Goal: Task Accomplishment & Management: Use online tool/utility

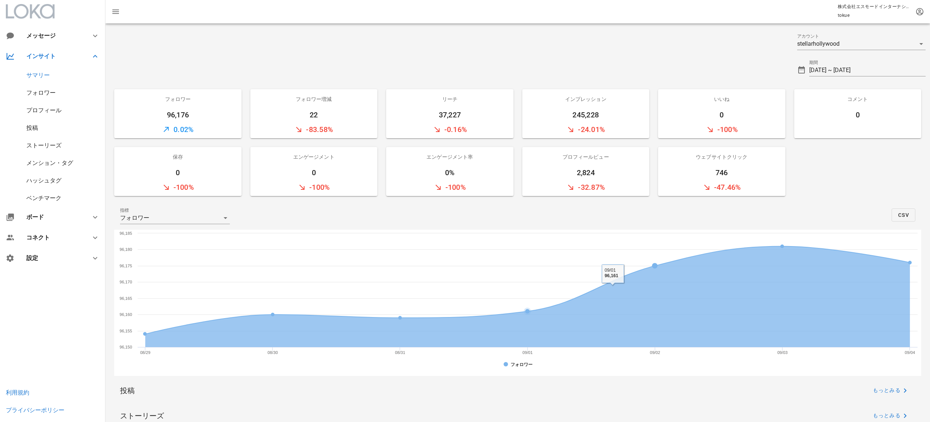
scroll to position [146, 0]
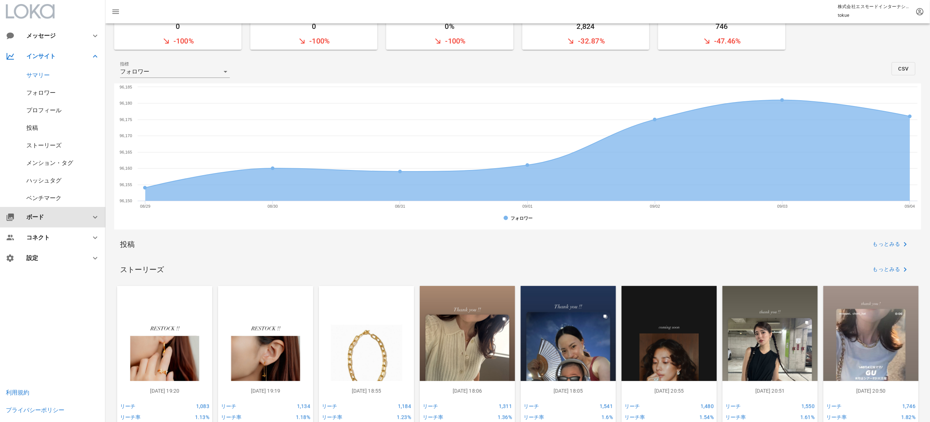
click at [46, 221] on div "ボード" at bounding box center [52, 217] width 105 height 20
click at [49, 182] on div "ウィジェット" at bounding box center [43, 183] width 35 height 7
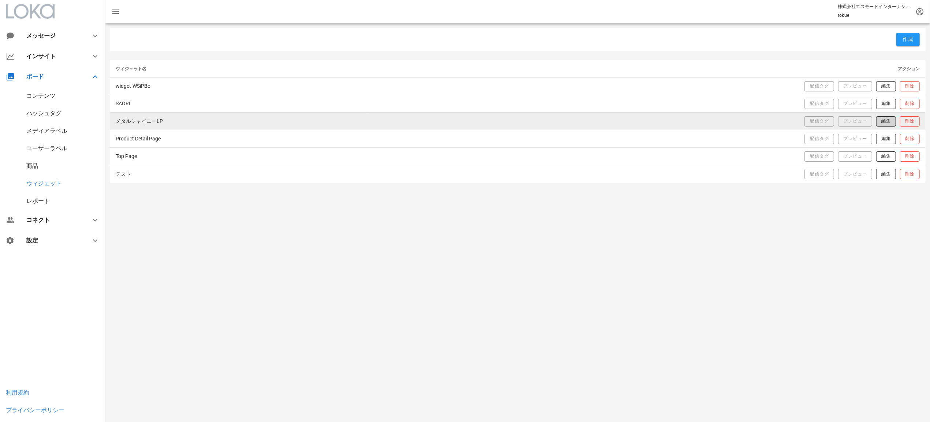
click at [881, 122] on span "編集" at bounding box center [886, 121] width 10 height 6
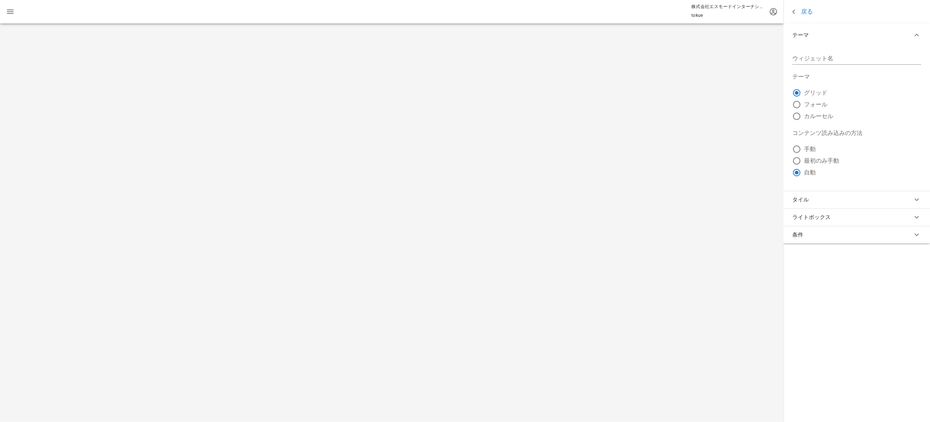
type input "メタルシャイニーLP"
radio input "true"
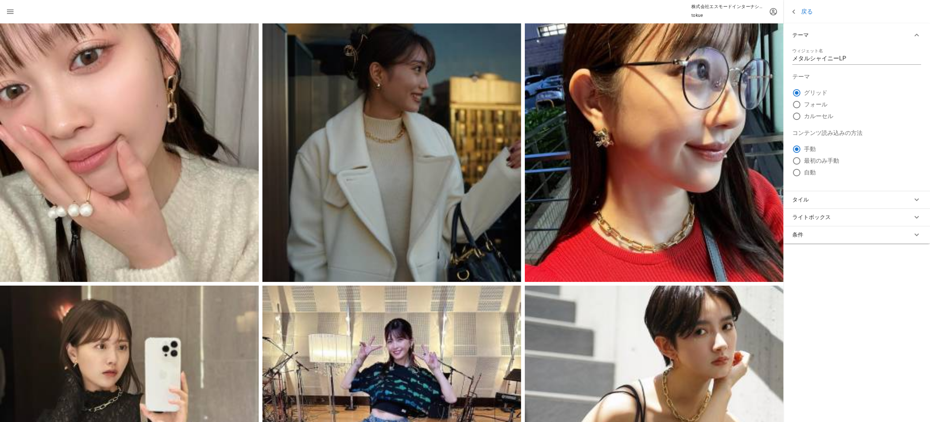
click at [856, 240] on button "条件" at bounding box center [857, 235] width 146 height 18
click at [805, 15] on link "戻る" at bounding box center [801, 11] width 23 height 9
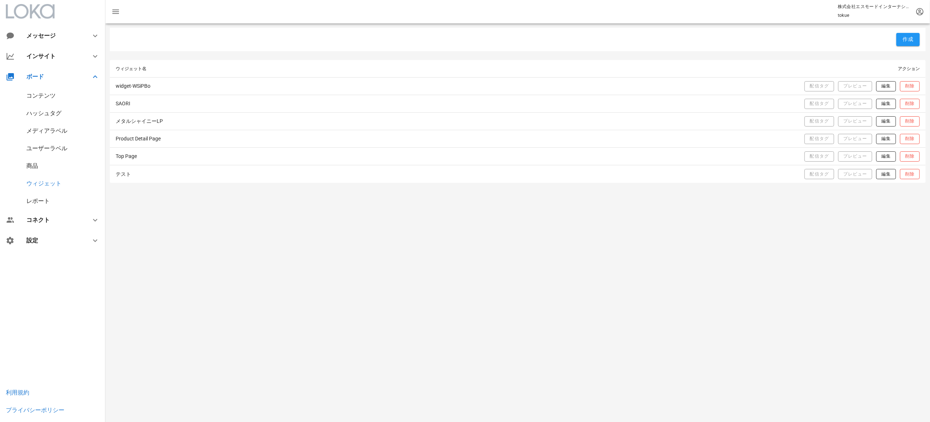
click at [53, 91] on div "コンテンツ" at bounding box center [52, 96] width 105 height 18
click at [51, 96] on div "コンテンツ" at bounding box center [40, 95] width 29 height 7
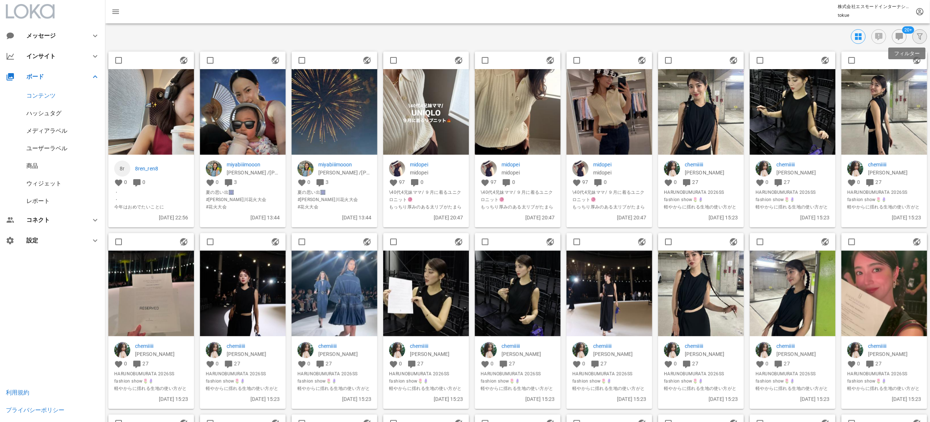
click at [918, 33] on icon "button" at bounding box center [919, 36] width 9 height 9
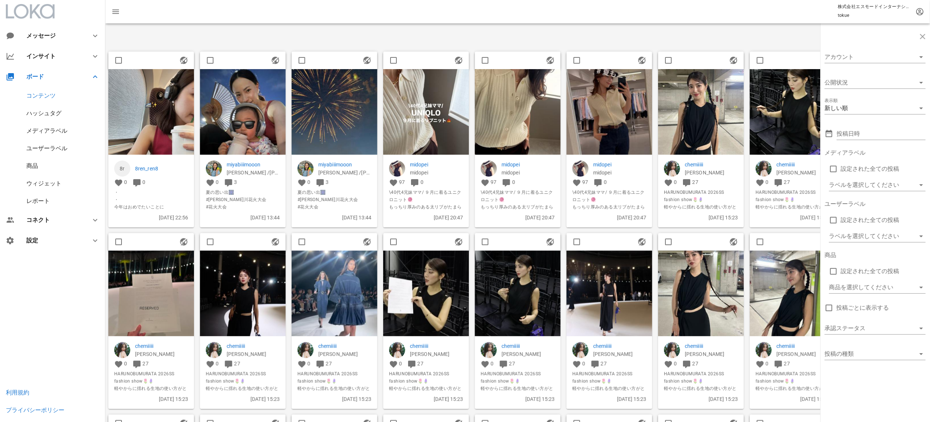
click at [31, 185] on div "ウィジェット" at bounding box center [43, 183] width 35 height 7
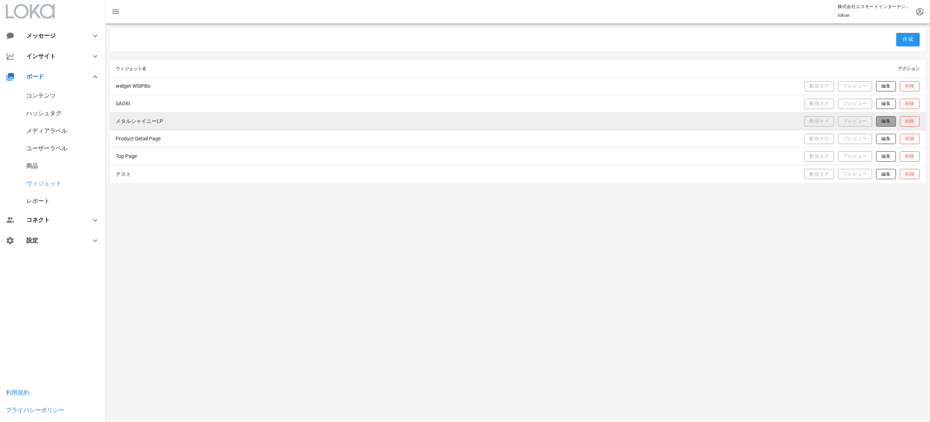
click at [883, 119] on span "編集" at bounding box center [886, 121] width 10 height 6
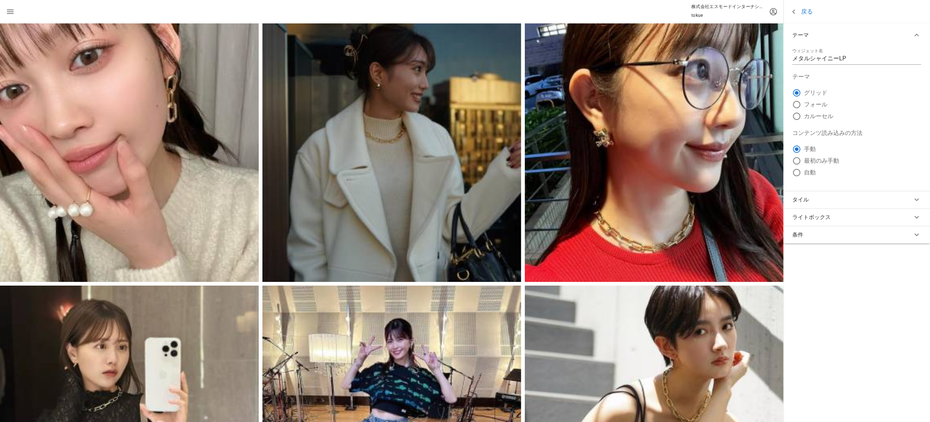
click at [835, 197] on button "タイル" at bounding box center [857, 200] width 146 height 18
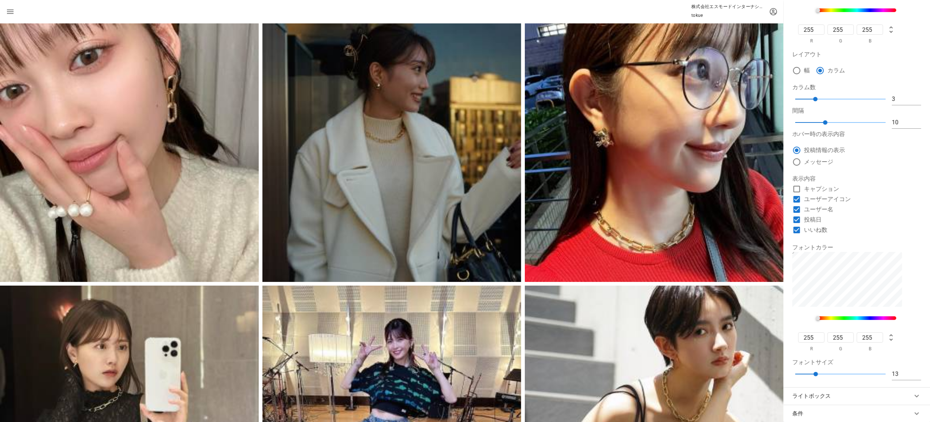
scroll to position [49, 0]
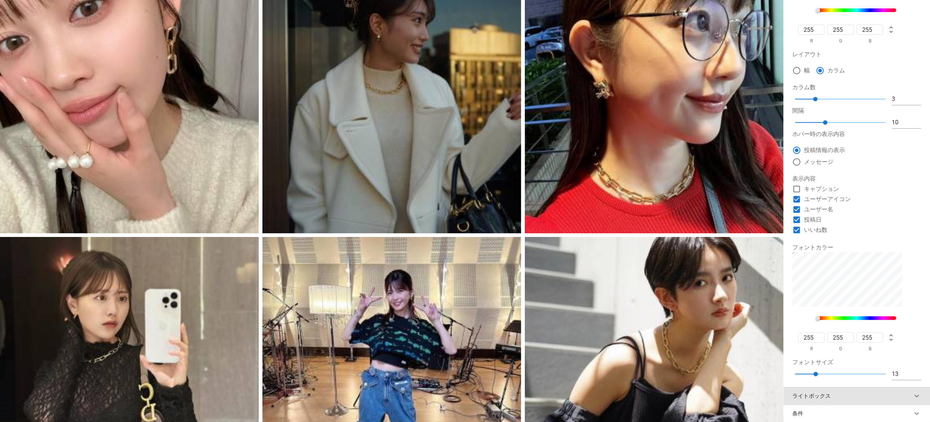
click at [812, 403] on button "ライトボックス" at bounding box center [857, 397] width 146 height 18
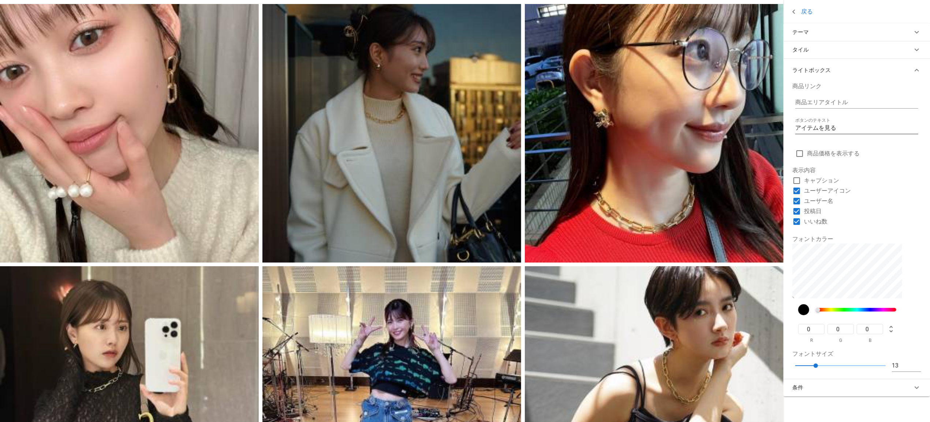
scroll to position [0, 0]
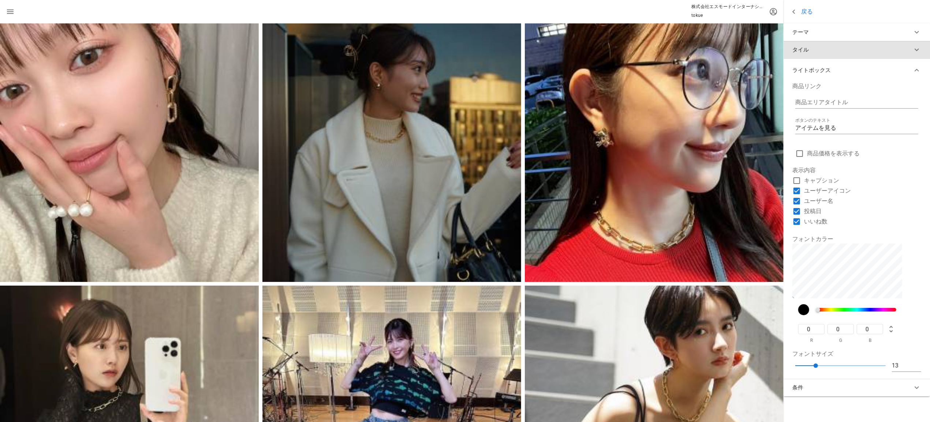
click at [847, 53] on button "タイル" at bounding box center [857, 50] width 146 height 18
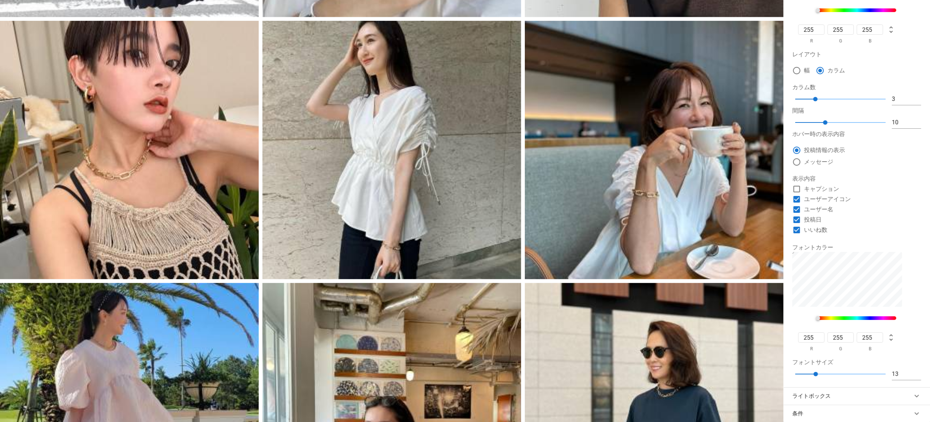
scroll to position [878, 0]
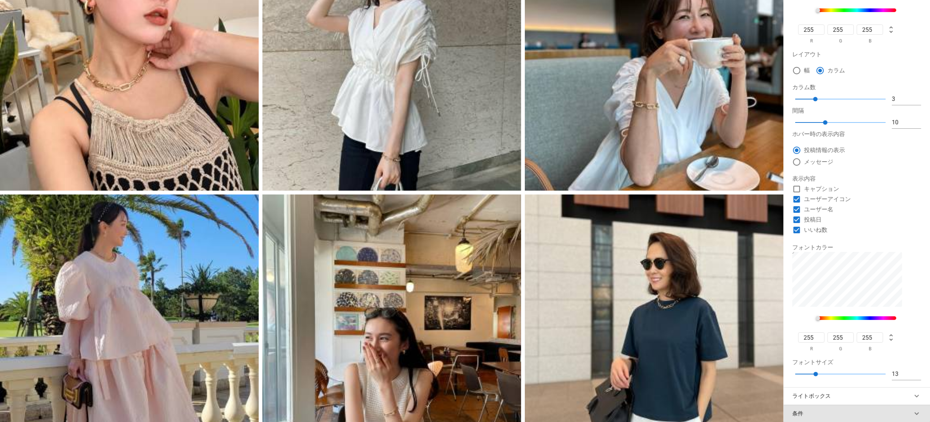
click at [845, 413] on button "条件" at bounding box center [857, 414] width 146 height 18
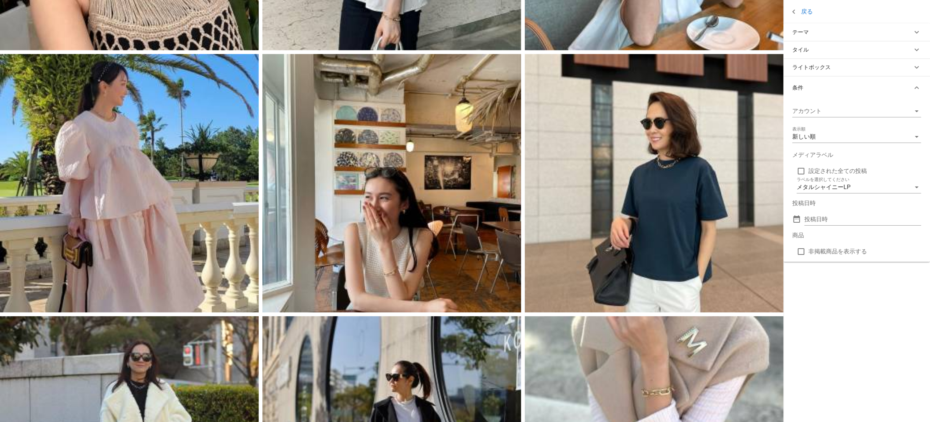
scroll to position [1025, 0]
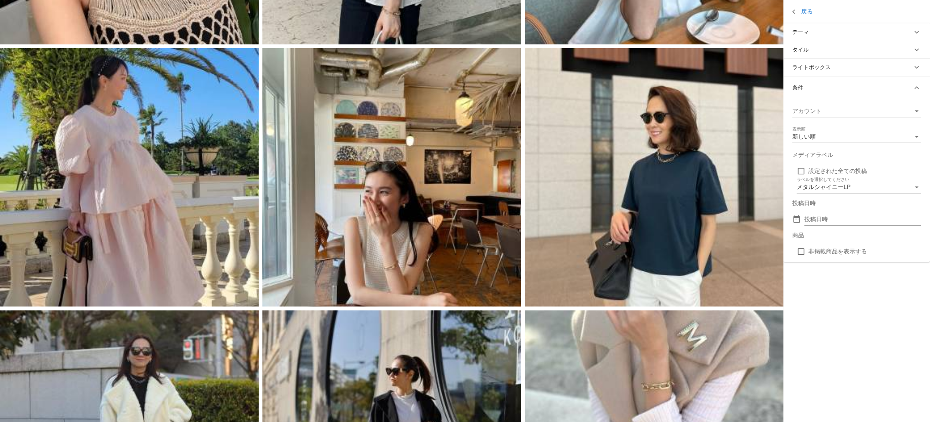
click at [888, 67] on button "ライトボックス" at bounding box center [857, 68] width 146 height 18
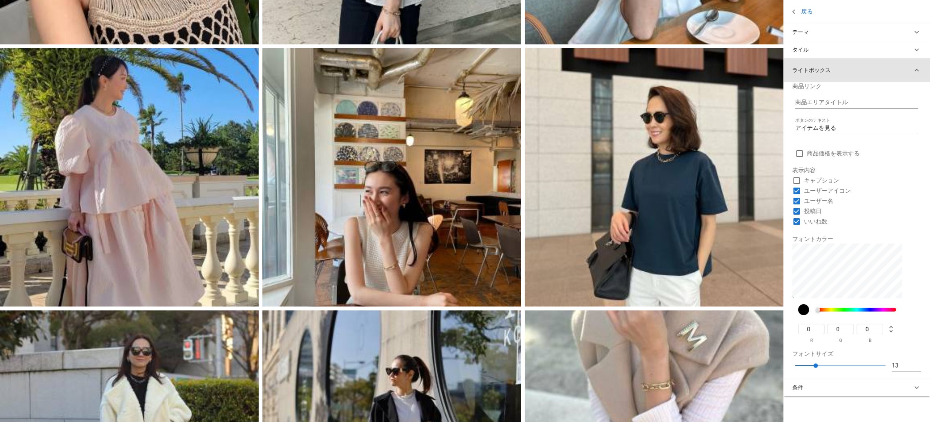
click at [885, 67] on button "ライトボックス" at bounding box center [857, 70] width 146 height 23
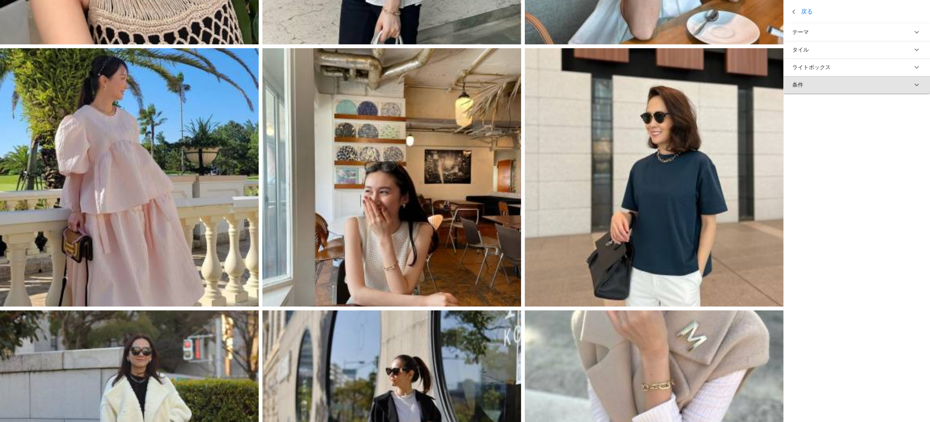
click at [881, 90] on button "条件" at bounding box center [857, 85] width 146 height 18
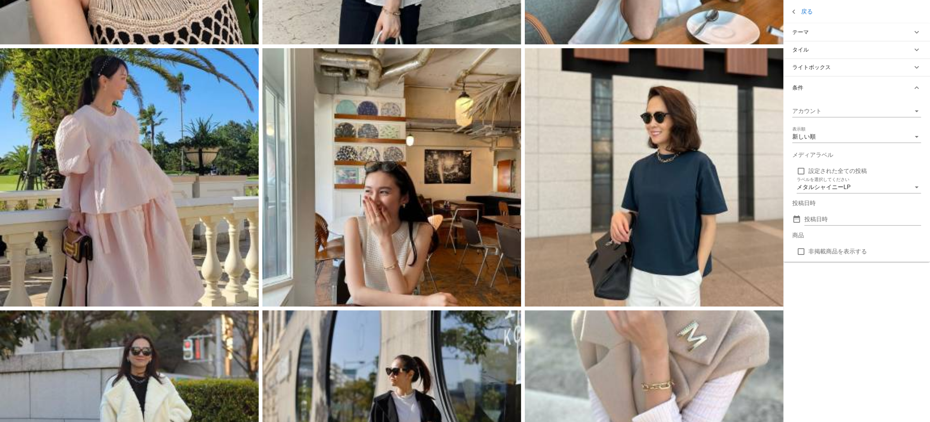
click at [881, 90] on button "条件" at bounding box center [857, 87] width 146 height 23
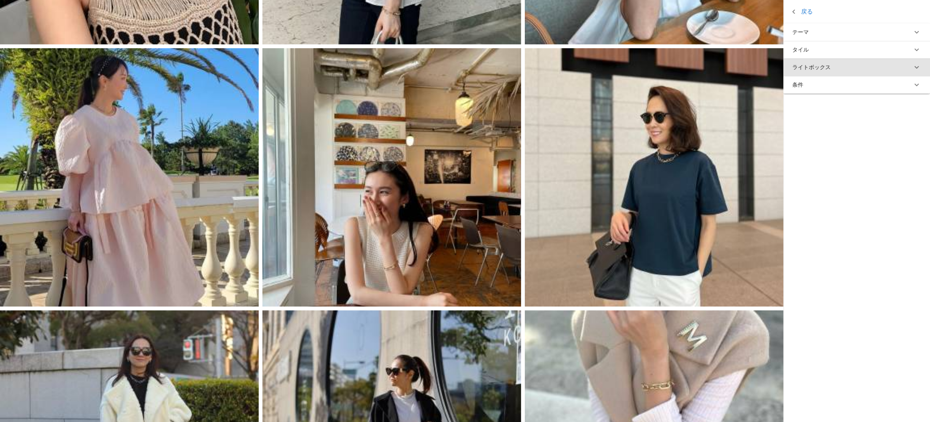
click at [881, 70] on button "ライトボックス" at bounding box center [857, 68] width 146 height 18
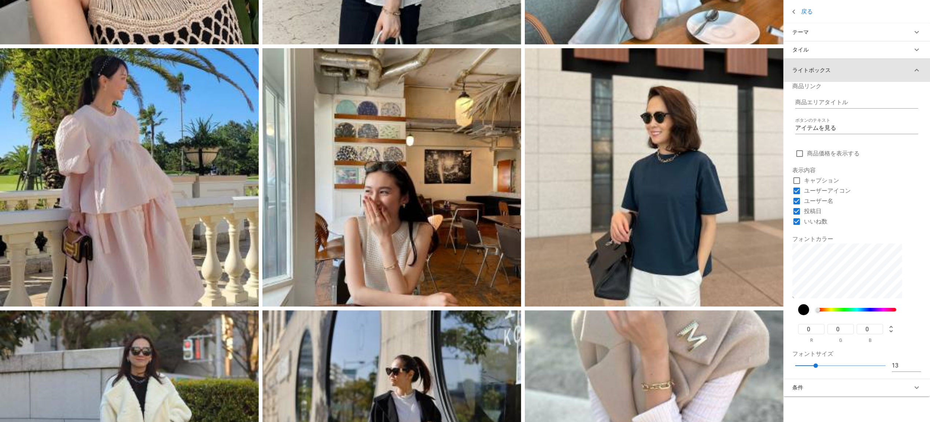
click at [881, 70] on button "ライトボックス" at bounding box center [857, 70] width 146 height 23
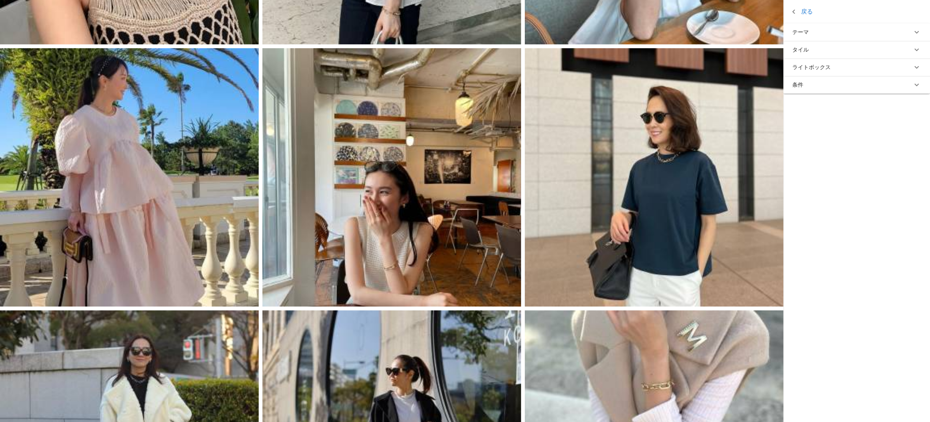
click at [878, 55] on button "タイル" at bounding box center [857, 50] width 146 height 18
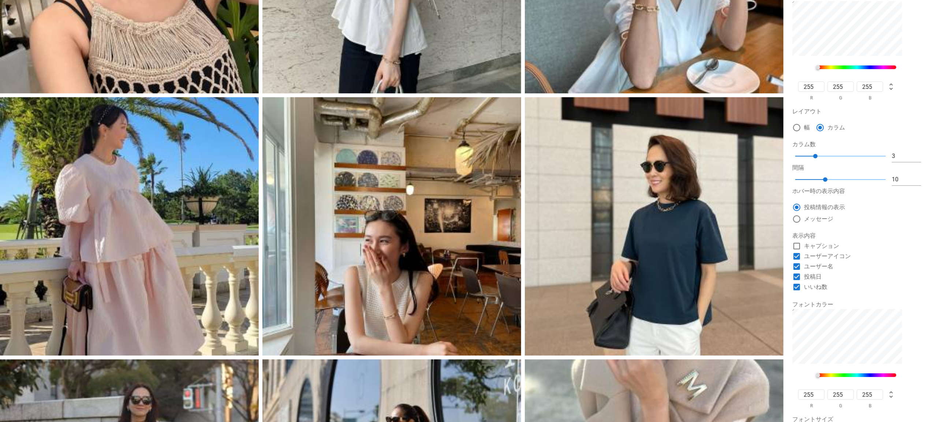
scroll to position [0, 0]
